Goal: Task Accomplishment & Management: Manage account settings

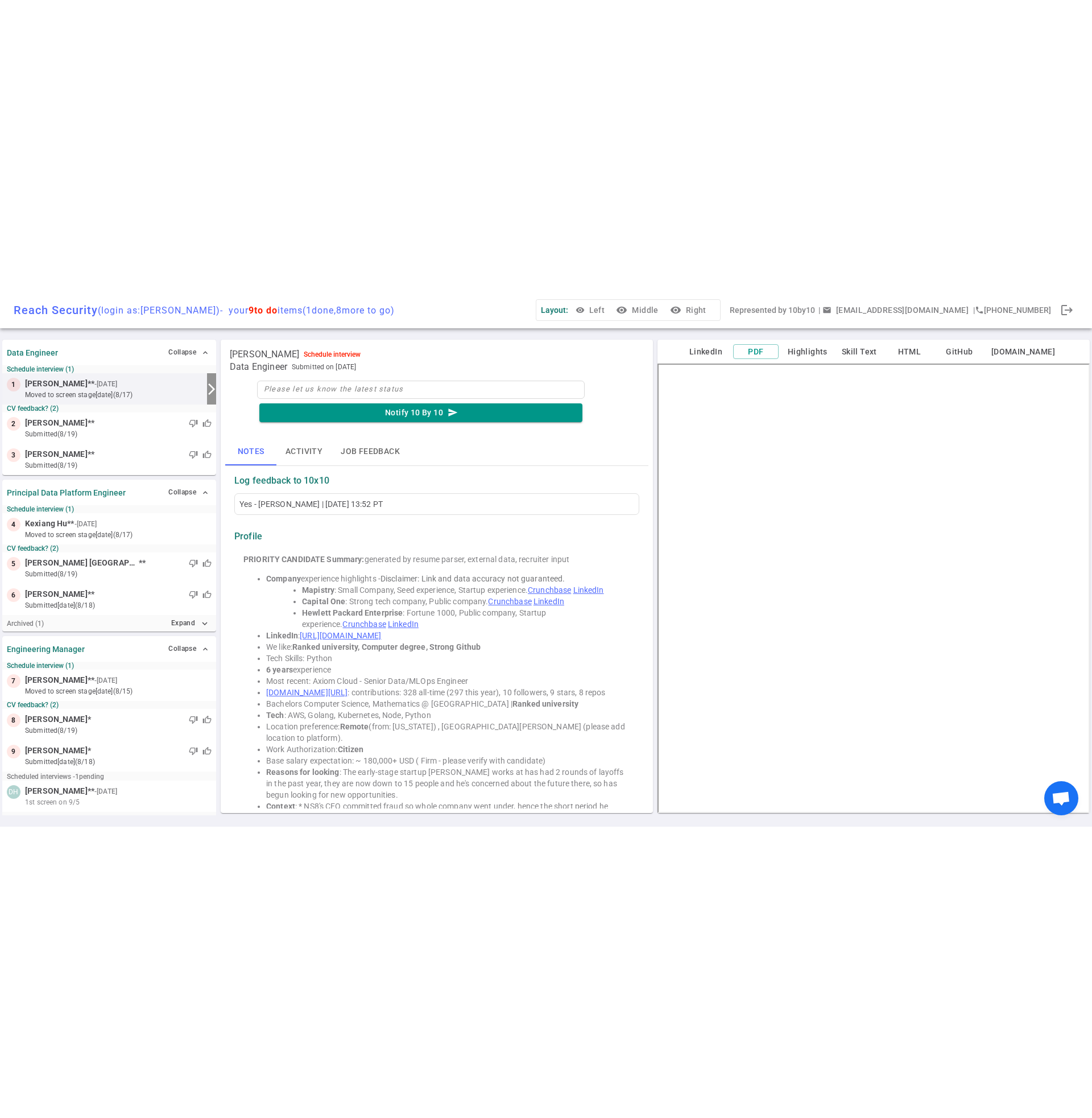
scroll to position [17, 0]
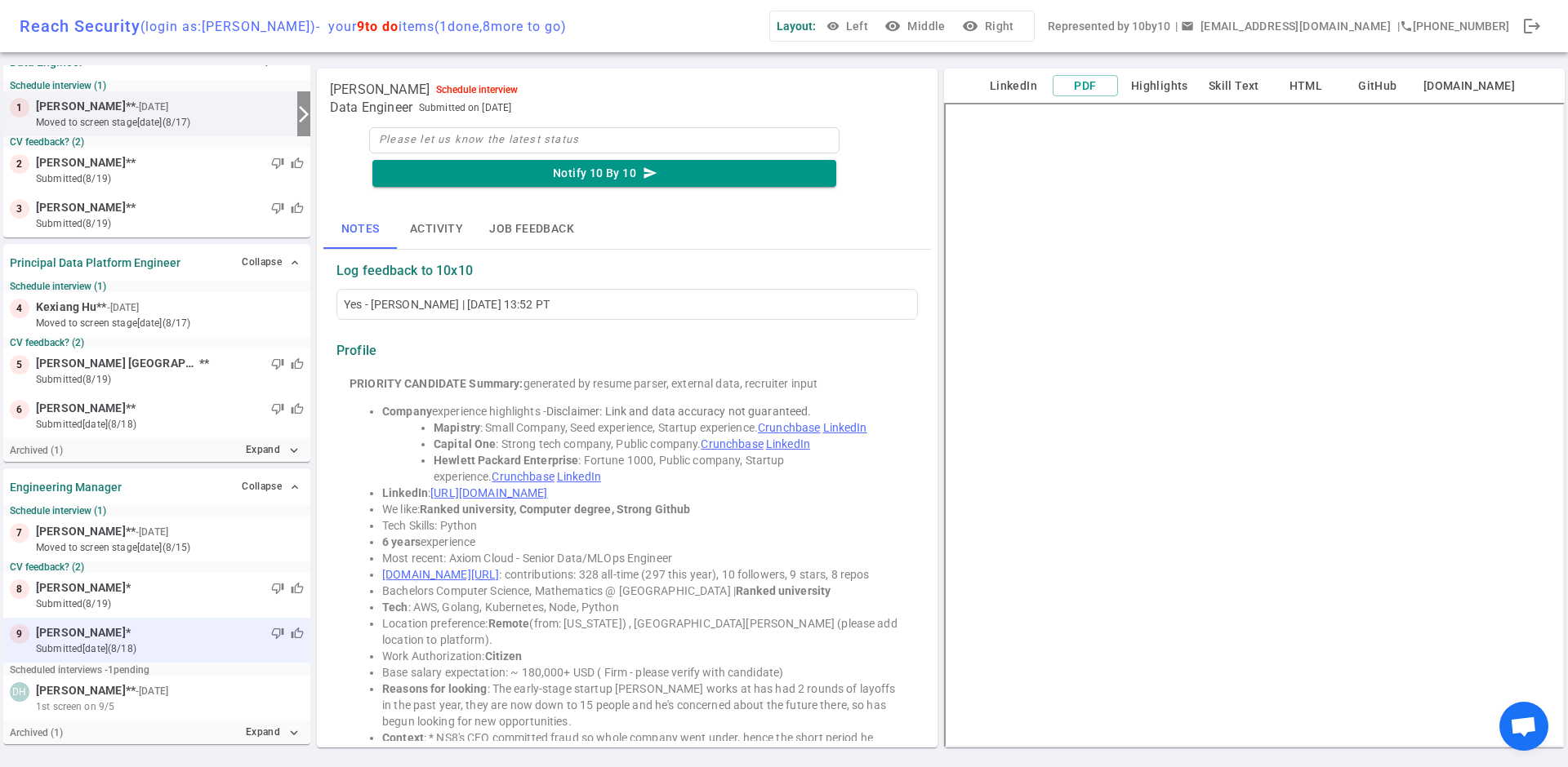
click at [84, 640] on span "[PERSON_NAME]" at bounding box center [81, 632] width 89 height 17
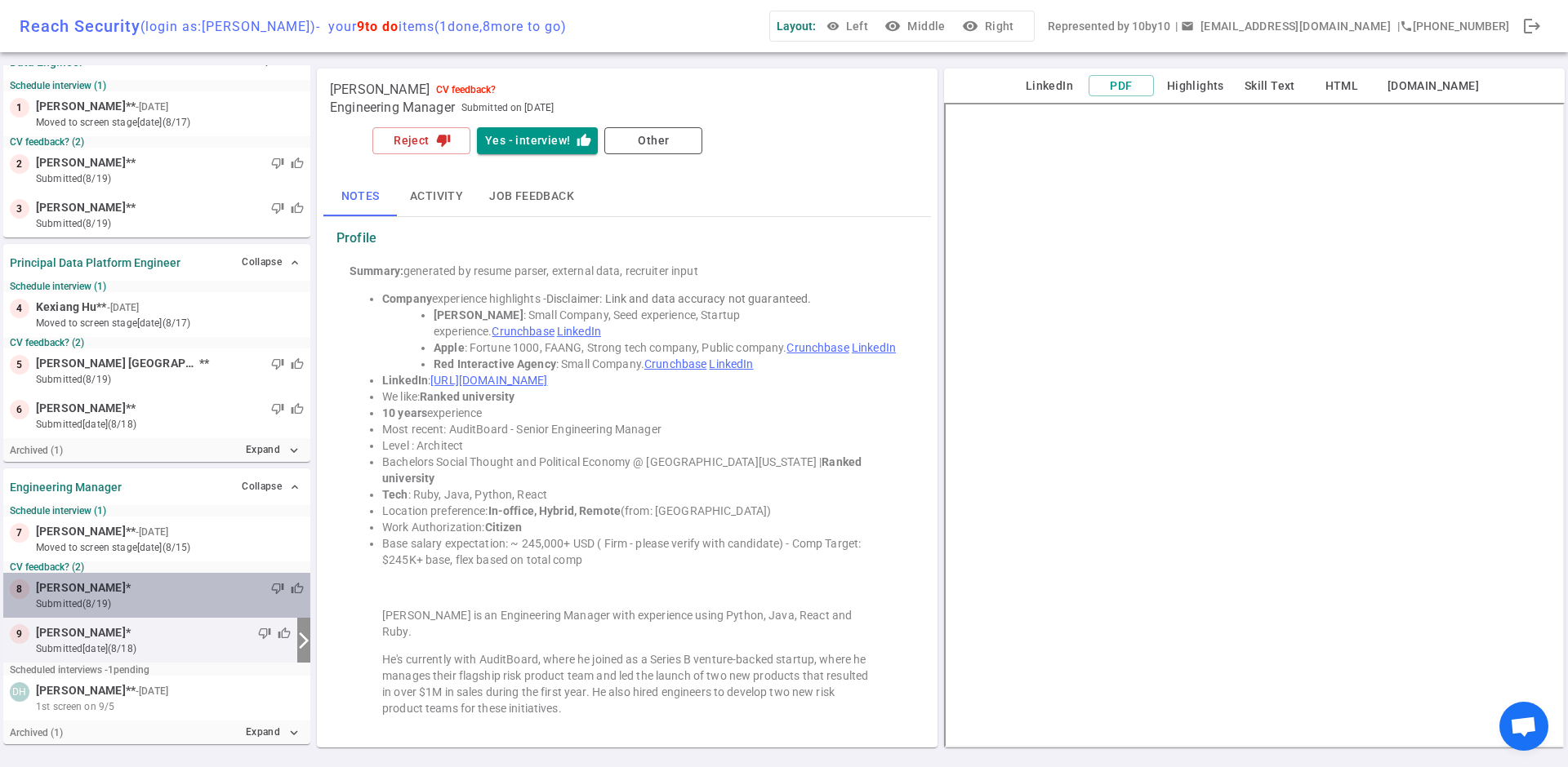
click at [126, 586] on span "[PERSON_NAME]" at bounding box center [81, 587] width 89 height 17
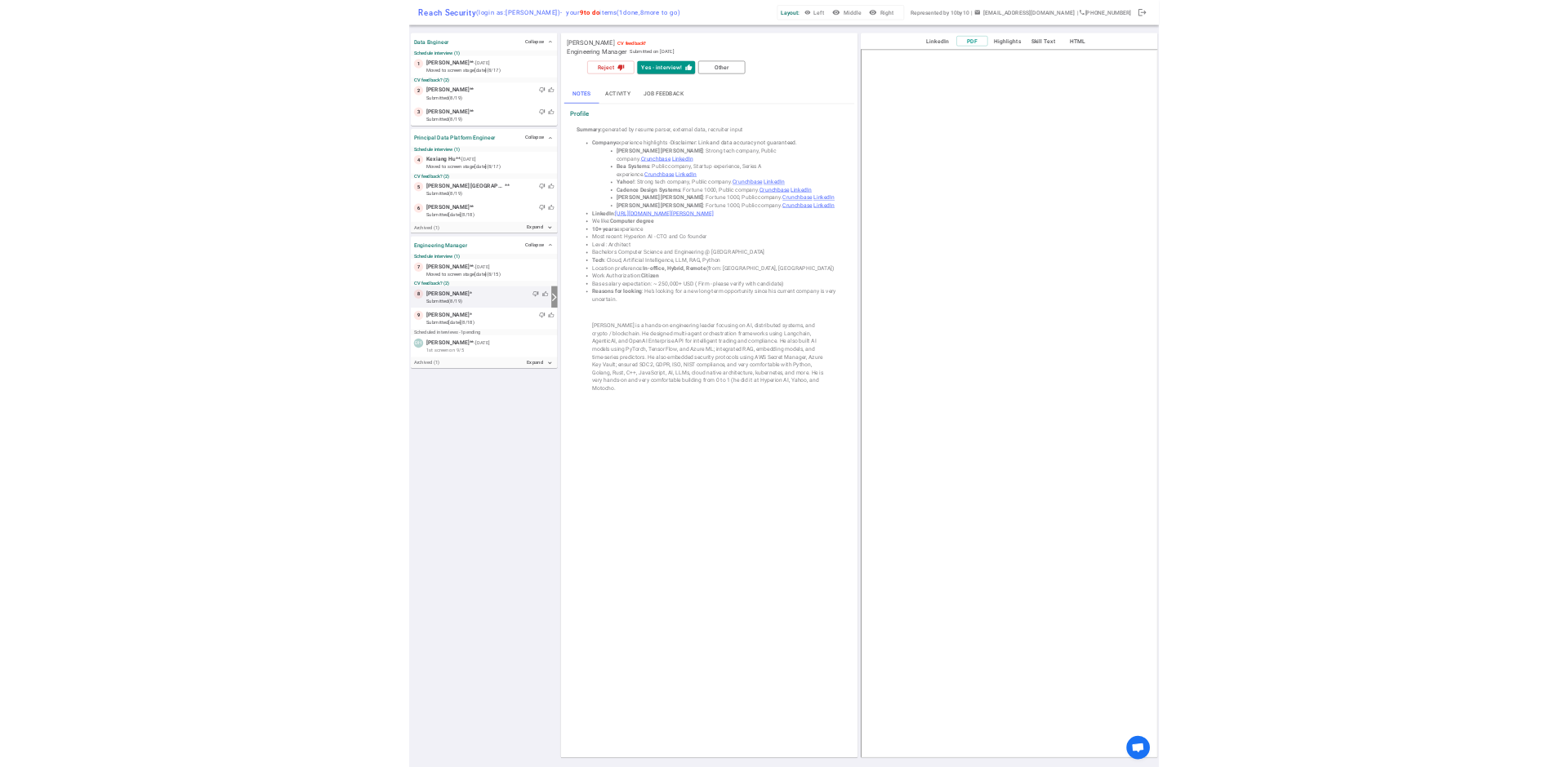
scroll to position [0, 0]
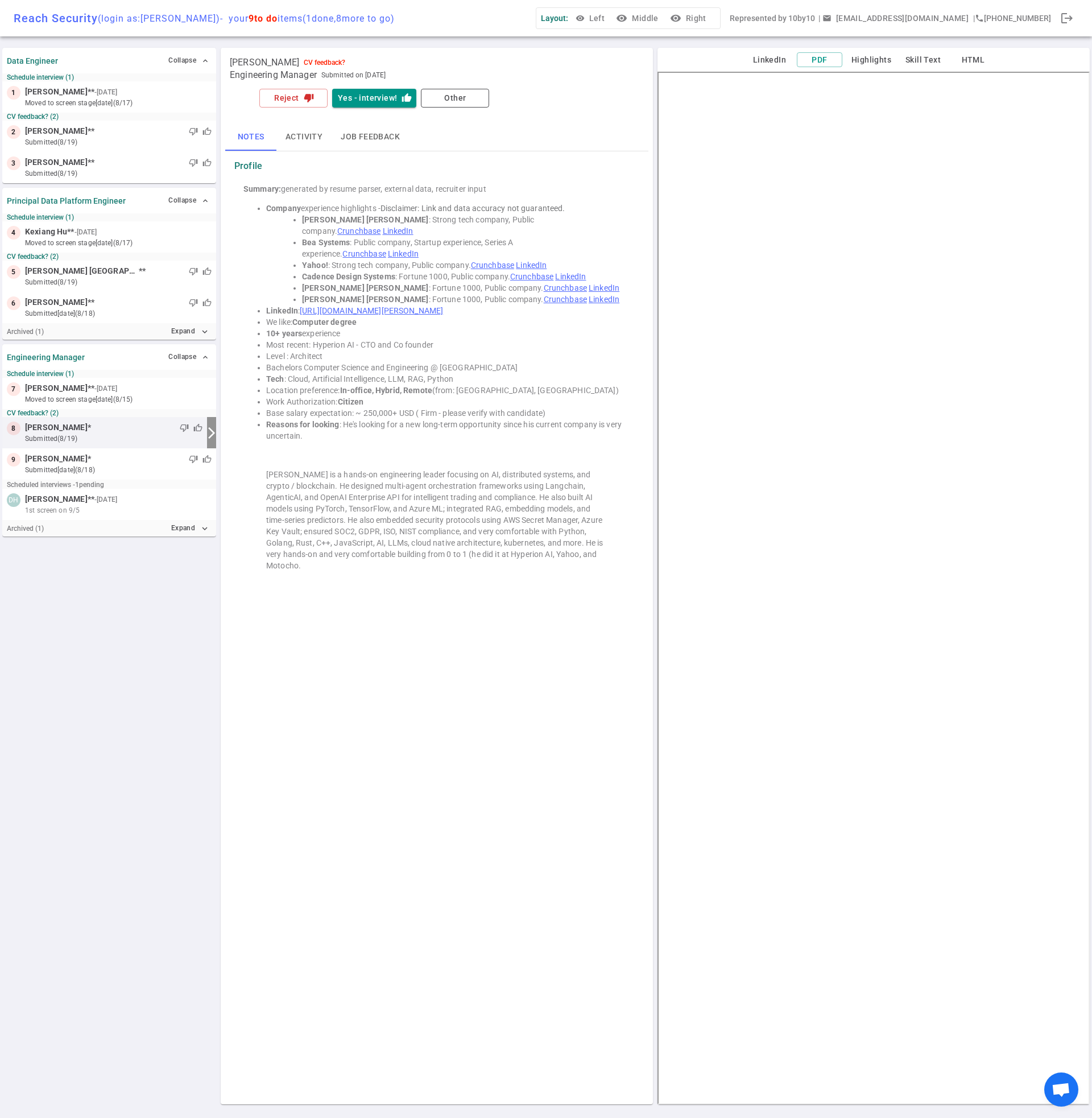
click at [460, 430] on div "Summary: generated by resume parser, external data, recruiter input Company exp…" at bounding box center [437, 381] width 405 height 405
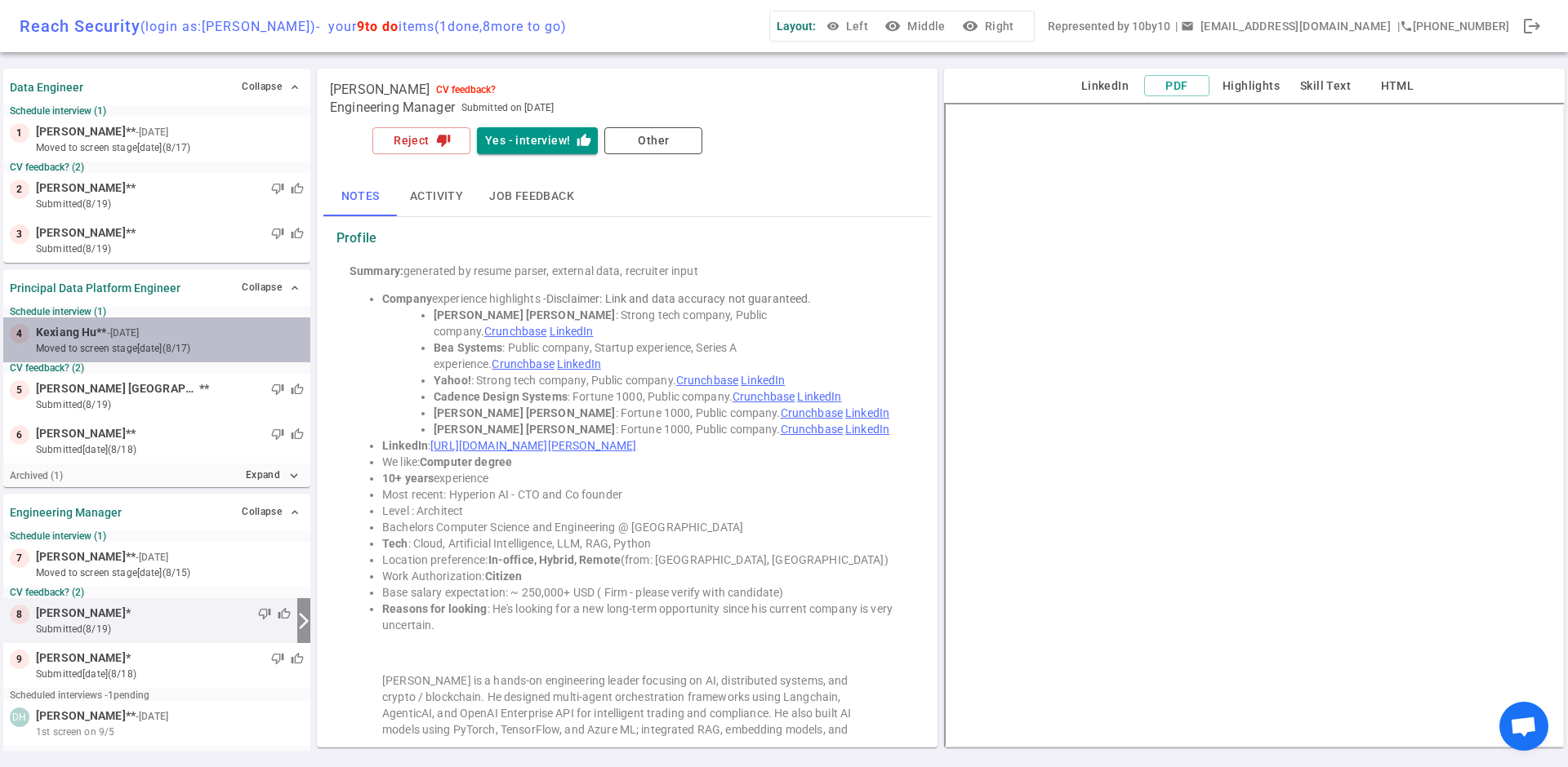
click at [136, 336] on small "- [DATE]" at bounding box center [123, 333] width 33 height 14
